Goal: Task Accomplishment & Management: Use online tool/utility

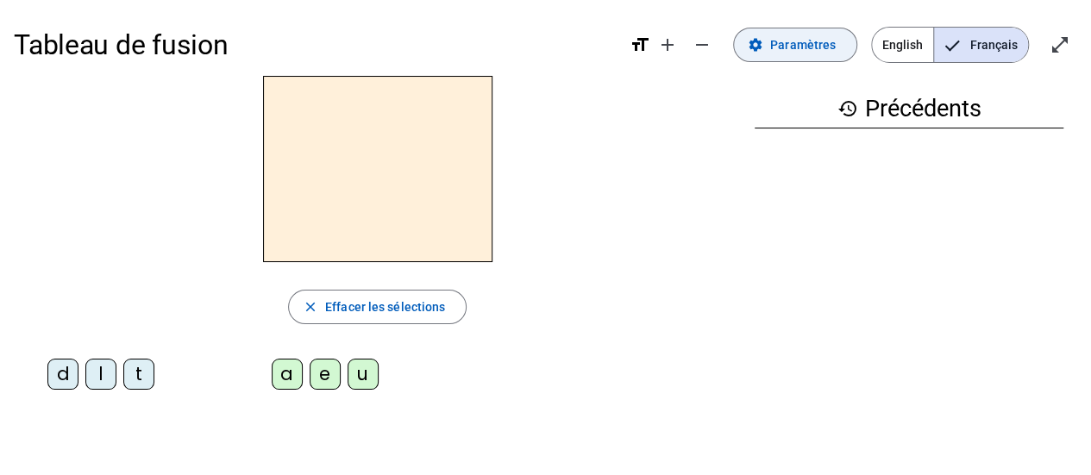
click at [802, 54] on span "Paramètres" at bounding box center [803, 45] width 66 height 21
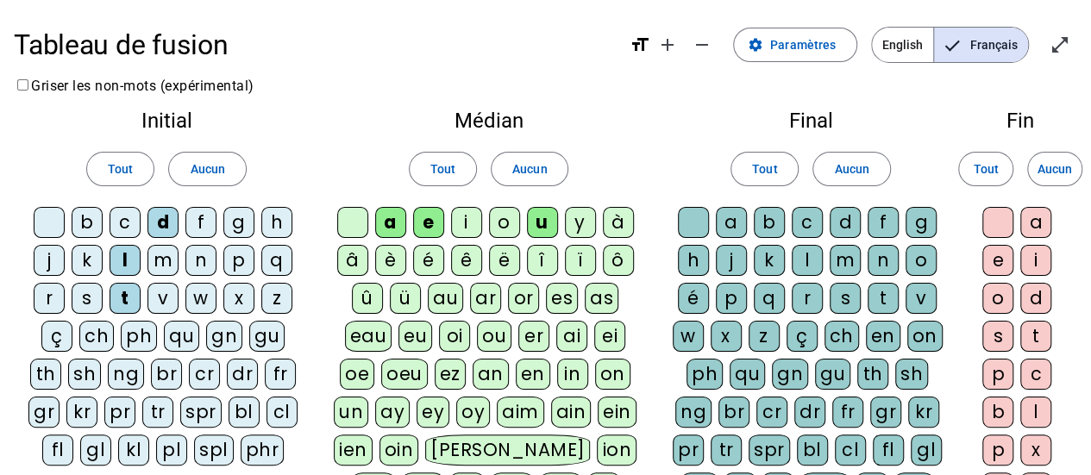
click at [160, 254] on div "m" at bounding box center [163, 260] width 31 height 31
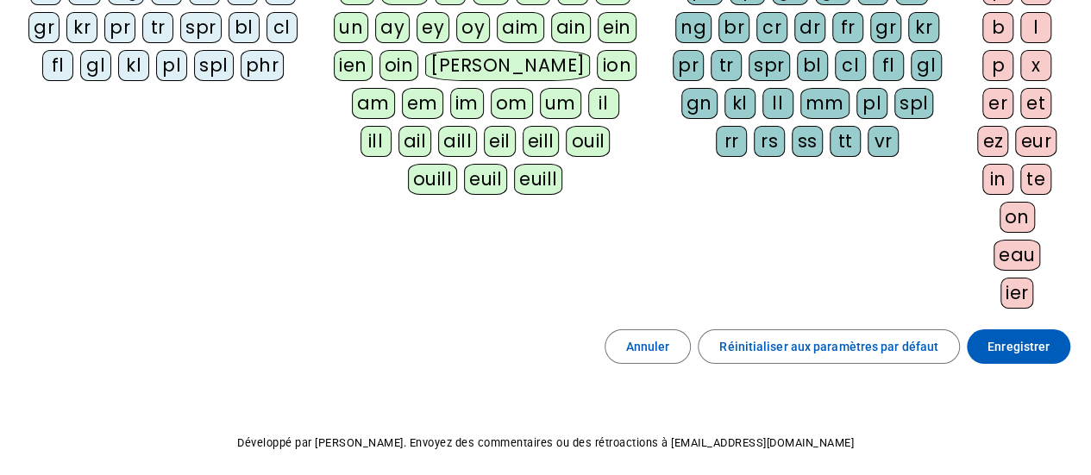
scroll to position [446, 0]
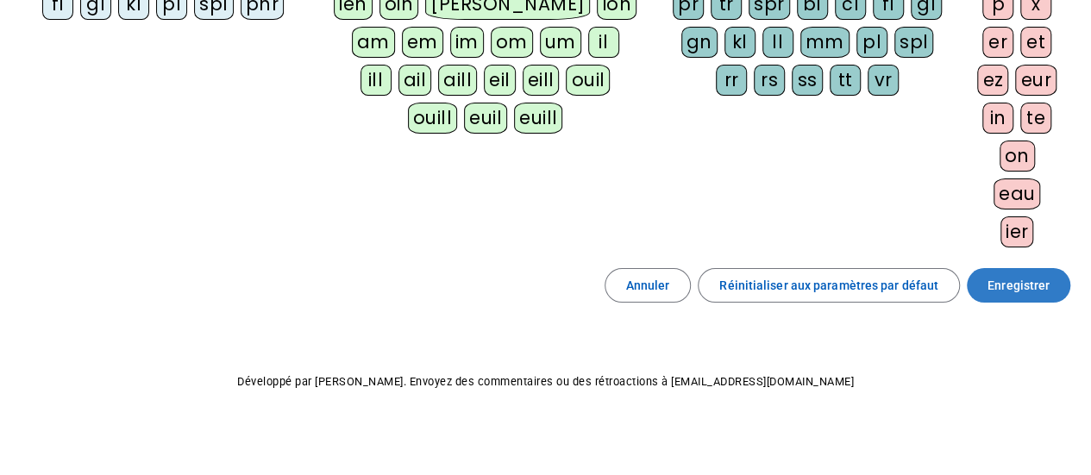
click at [1033, 275] on span "Enregistrer" at bounding box center [1019, 285] width 62 height 21
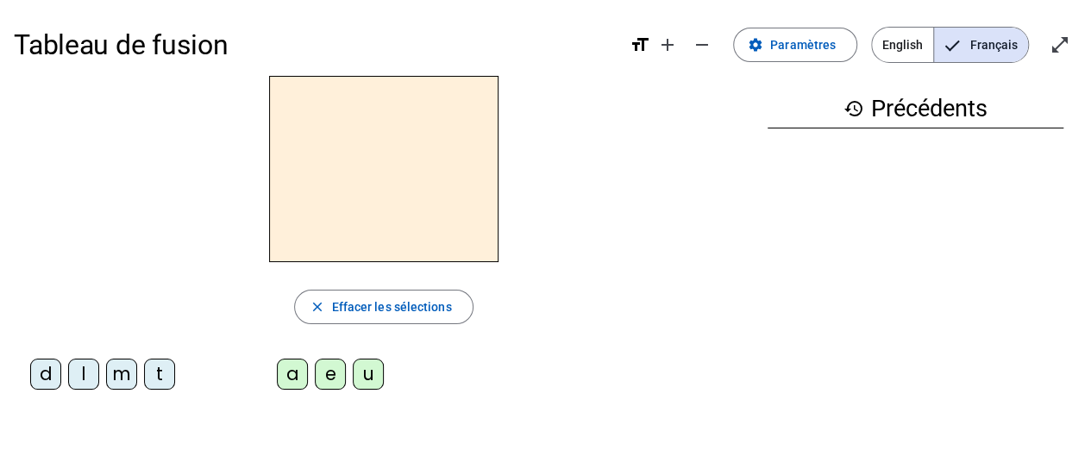
click at [117, 387] on div "m" at bounding box center [121, 374] width 31 height 31
click at [290, 368] on div "a" at bounding box center [292, 374] width 31 height 31
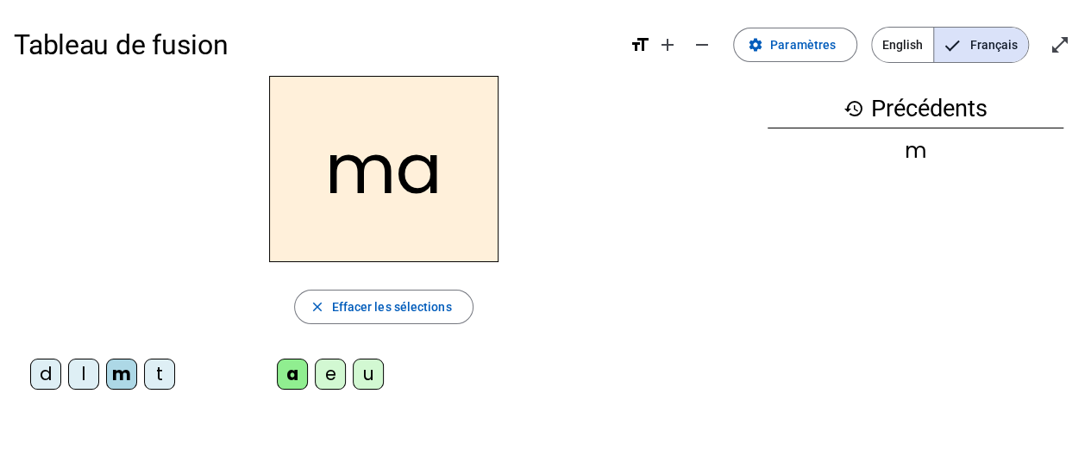
click at [82, 377] on div "l" at bounding box center [83, 374] width 31 height 31
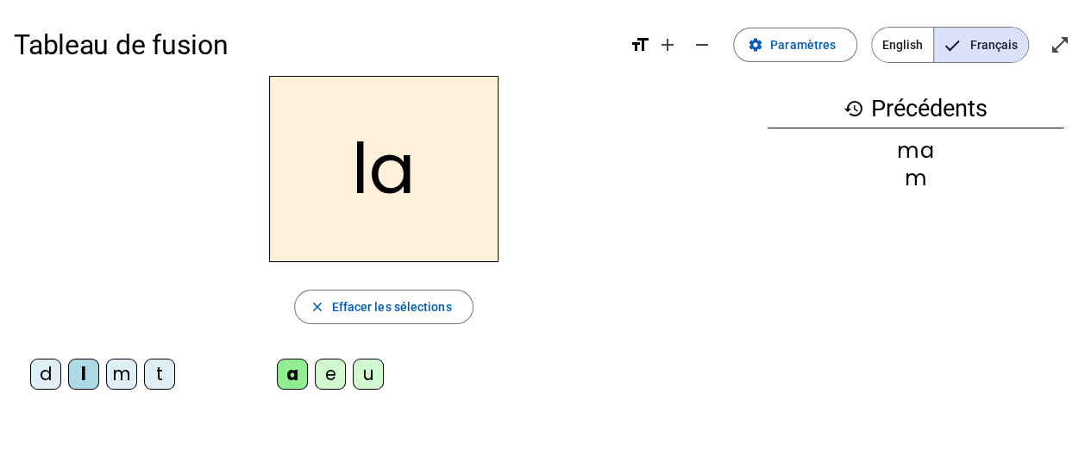
click at [336, 370] on div "e" at bounding box center [330, 374] width 31 height 31
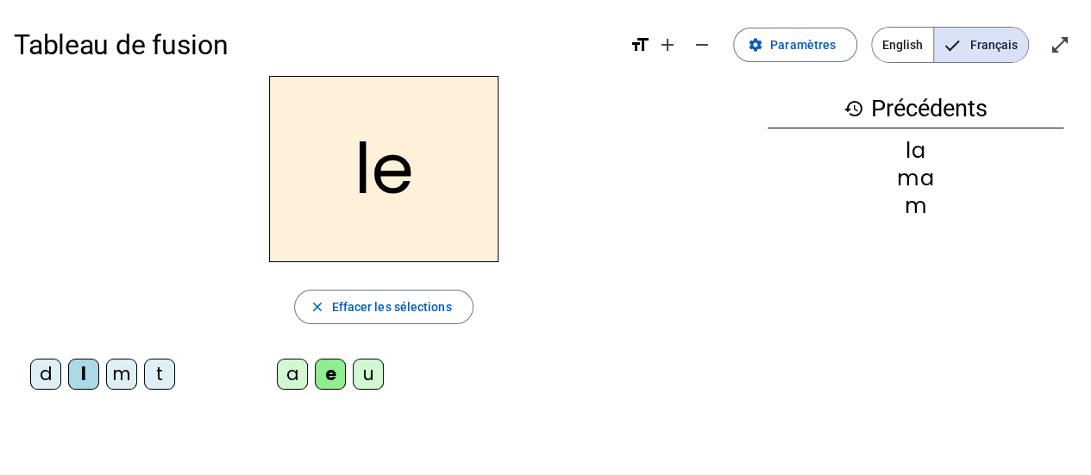
click at [45, 372] on div "d" at bounding box center [45, 374] width 31 height 31
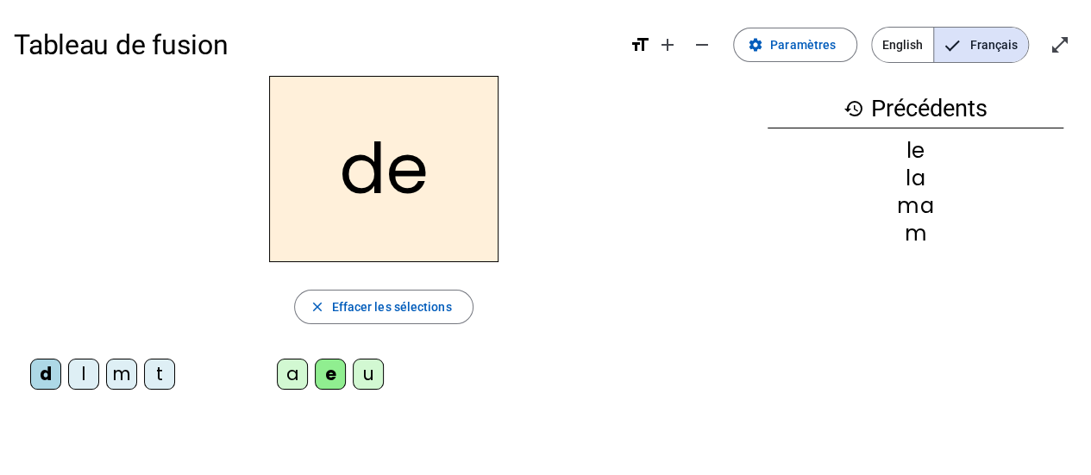
click at [373, 373] on div "u" at bounding box center [368, 374] width 31 height 31
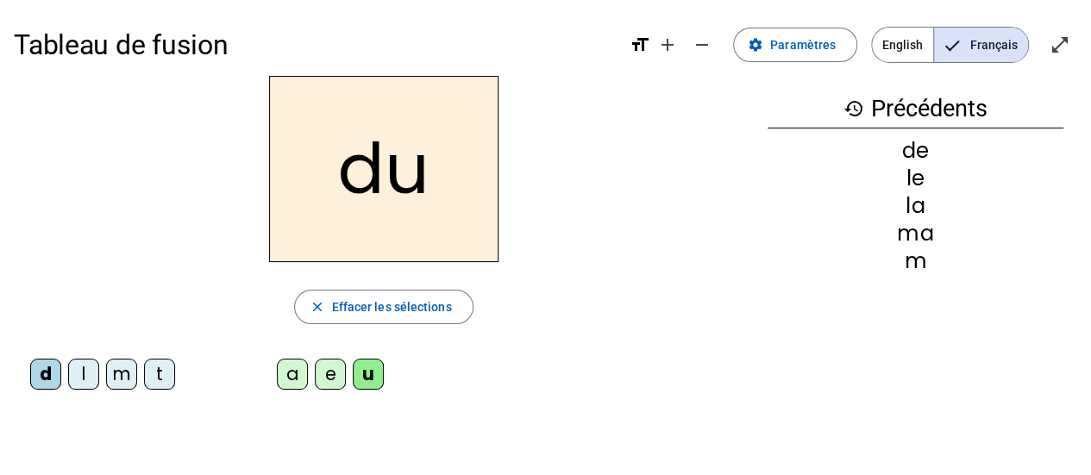
click at [159, 375] on div "t" at bounding box center [159, 374] width 31 height 31
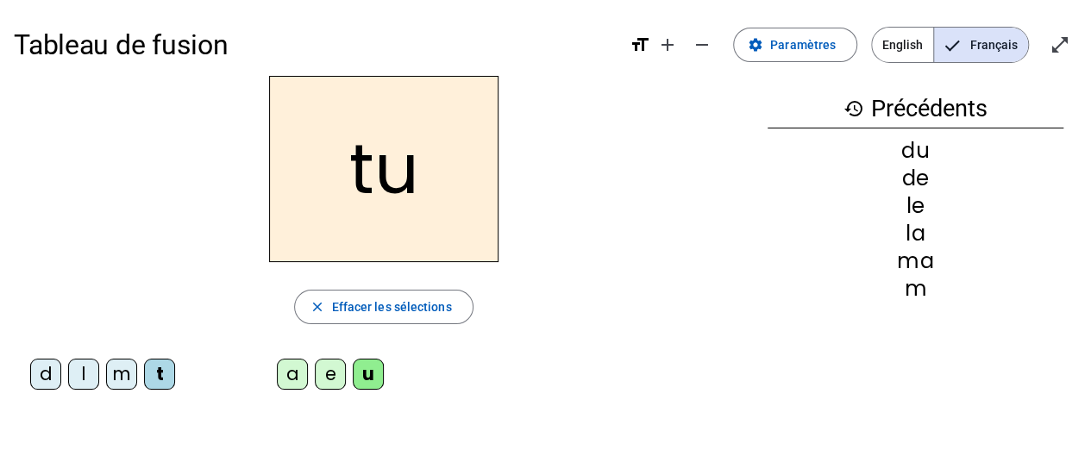
click at [291, 378] on div "a" at bounding box center [292, 374] width 31 height 31
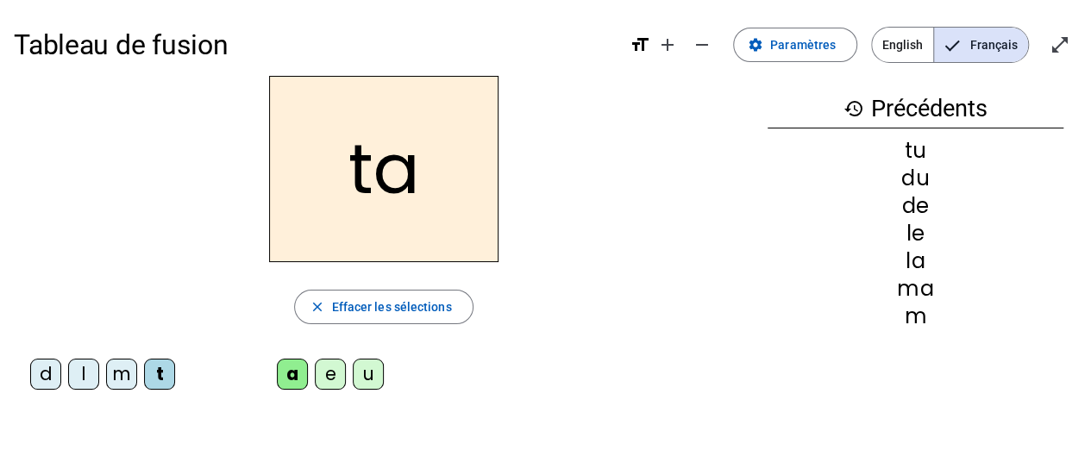
click at [331, 368] on div "e" at bounding box center [330, 374] width 31 height 31
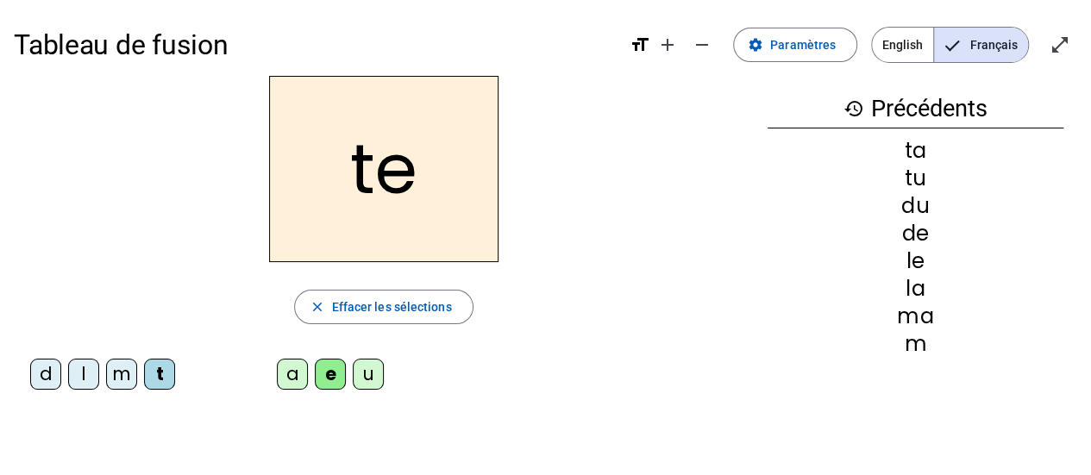
click at [123, 380] on div "m" at bounding box center [121, 374] width 31 height 31
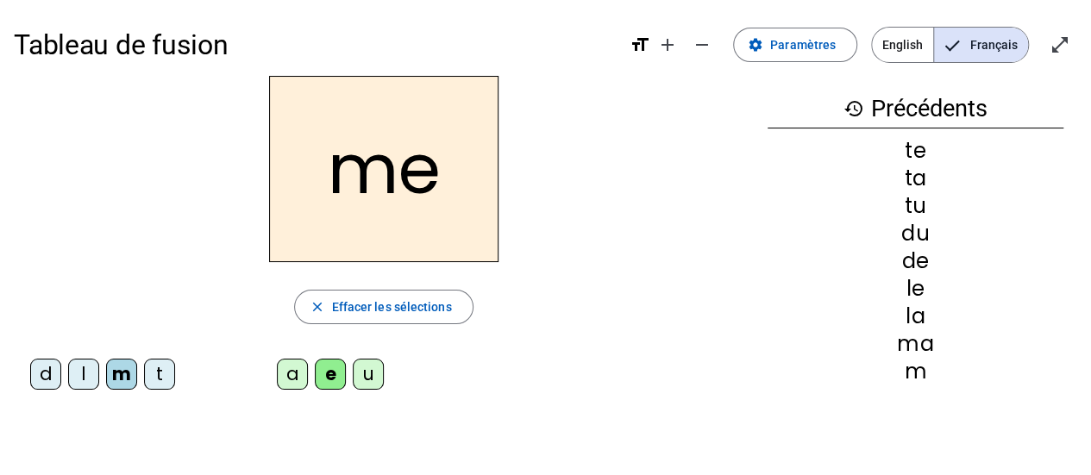
click at [461, 391] on div "a e u" at bounding box center [334, 378] width 257 height 38
